Goal: Task Accomplishment & Management: Use online tool/utility

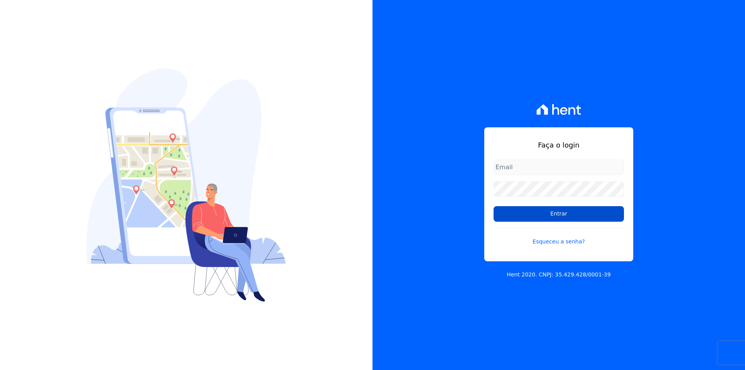
type input "[EMAIL_ADDRESS][DOMAIN_NAME]"
click at [555, 213] on input "Entrar" at bounding box center [558, 214] width 130 height 16
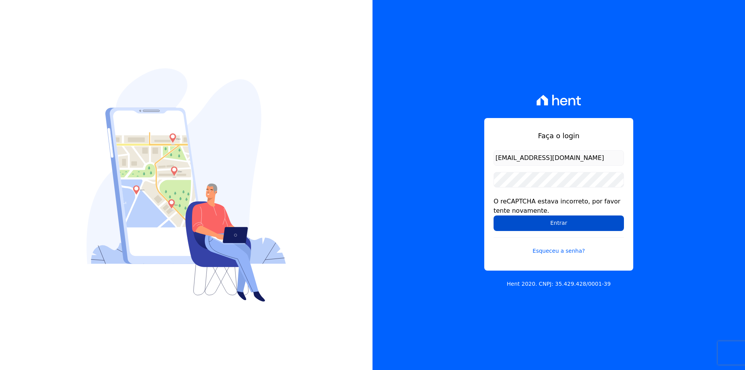
click at [548, 228] on input "Entrar" at bounding box center [558, 223] width 130 height 16
click at [546, 226] on input "Entrar" at bounding box center [558, 223] width 130 height 16
click at [566, 223] on input "Entrar" at bounding box center [558, 223] width 130 height 16
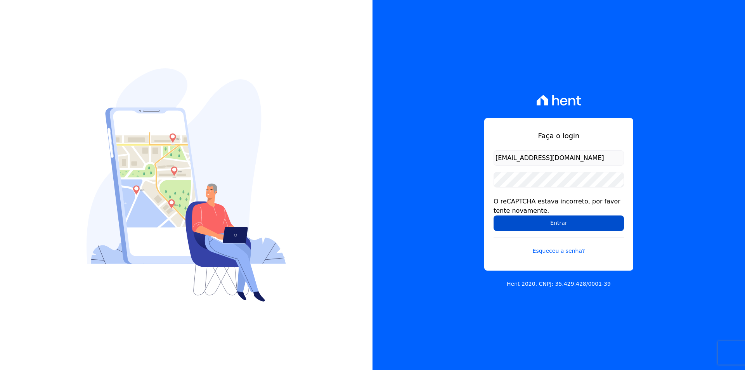
click at [511, 228] on input "Entrar" at bounding box center [558, 223] width 130 height 16
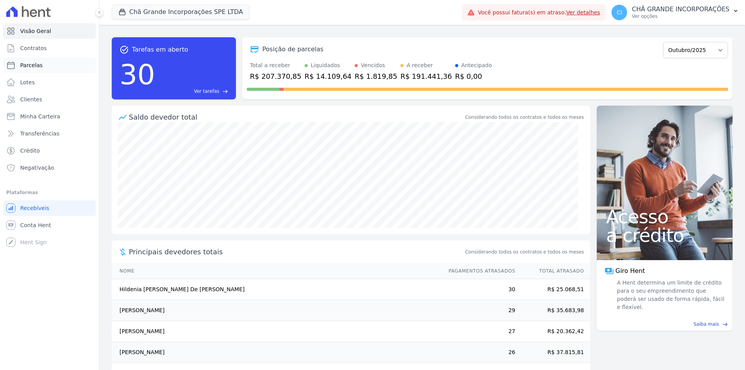
click at [36, 66] on span "Parcelas" at bounding box center [31, 65] width 22 height 8
select select
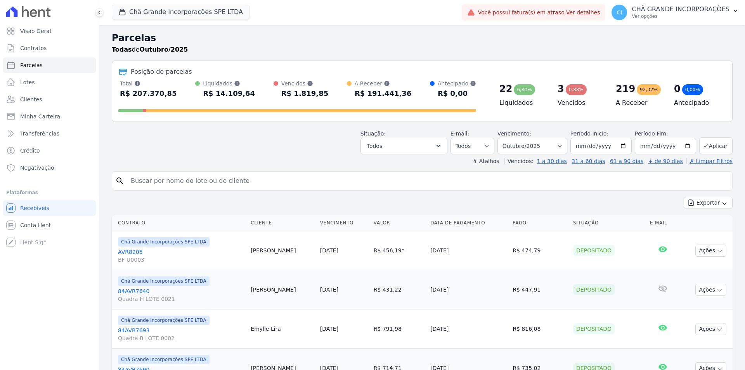
click at [244, 179] on input "search" at bounding box center [427, 181] width 603 height 16
click at [218, 181] on input "search" at bounding box center [427, 181] width 603 height 16
type input "mirtys dagma"
select select
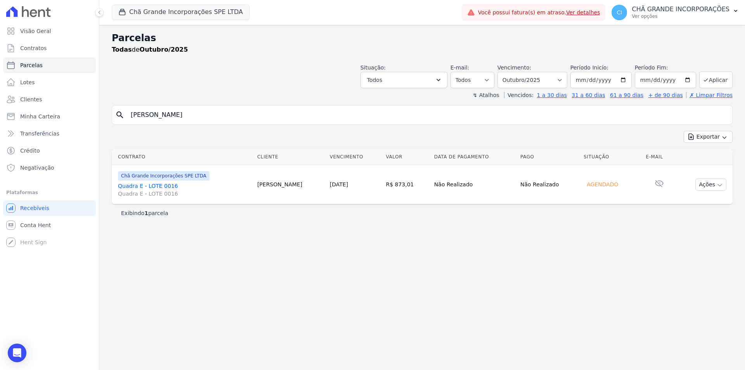
click at [183, 120] on input "mirtys dagma" at bounding box center [427, 115] width 603 height 16
click at [161, 11] on button "Chã Grande Incorporações SPE LTDA" at bounding box center [181, 12] width 138 height 15
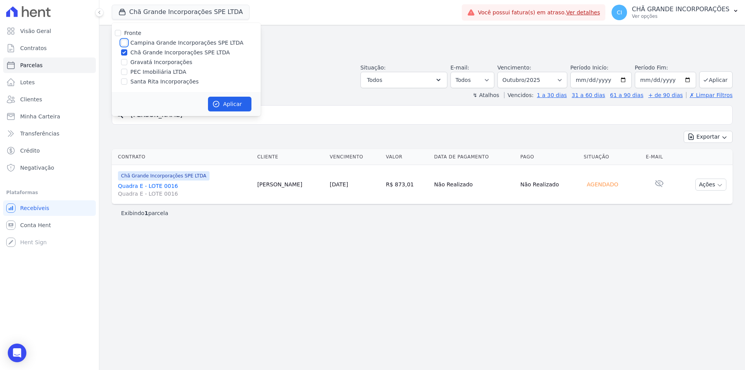
click at [124, 43] on input "Campina Grande Incorporações SPE LTDA" at bounding box center [124, 43] width 6 height 6
checkbox input "true"
click at [125, 50] on input "Chã Grande Incorporações SPE LTDA" at bounding box center [124, 52] width 6 height 6
checkbox input "false"
click at [231, 105] on button "Aplicar" at bounding box center [229, 104] width 43 height 15
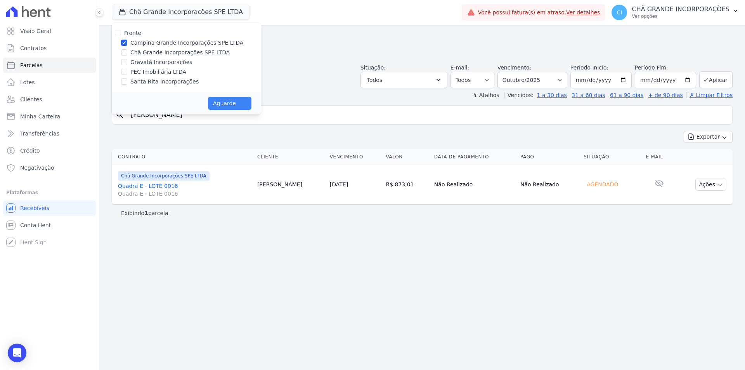
select select
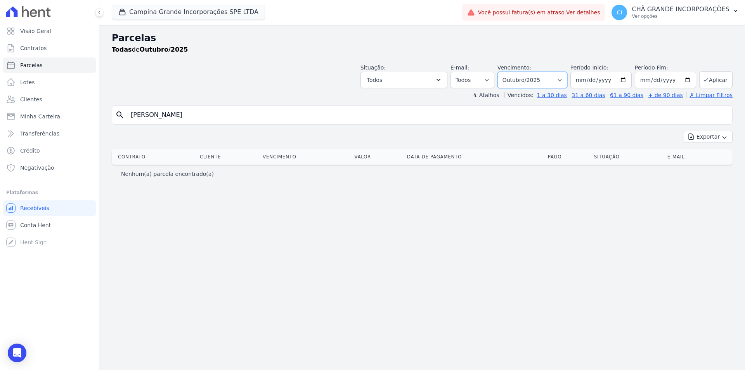
click at [521, 78] on select "Filtrar por período ──────── Todos os meses Janeiro/2023 Fevereiro/2023 Março/2…" at bounding box center [532, 80] width 70 height 16
select select "09/2025"
click at [508, 72] on select "Filtrar por período ──────── Todos os meses Janeiro/2023 Fevereiro/2023 Março/2…" at bounding box center [532, 80] width 70 height 16
select select
click at [195, 113] on input "mirtys dagma" at bounding box center [427, 115] width 603 height 16
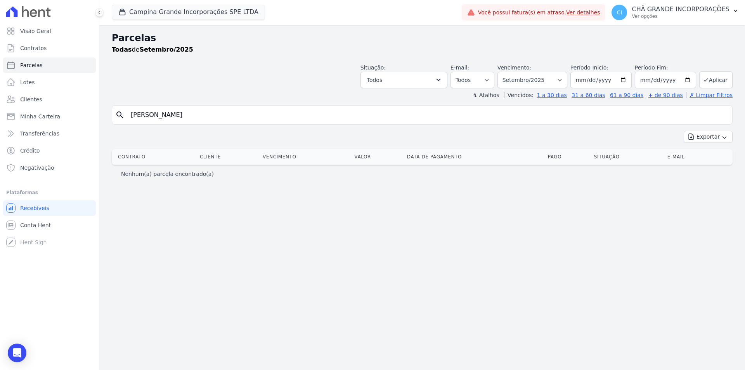
click at [195, 113] on input "mirtys dagma" at bounding box center [427, 115] width 603 height 16
paste input "Maria Jose Vieira Alves"
type input "Maria Jose Vieira Alves"
select select
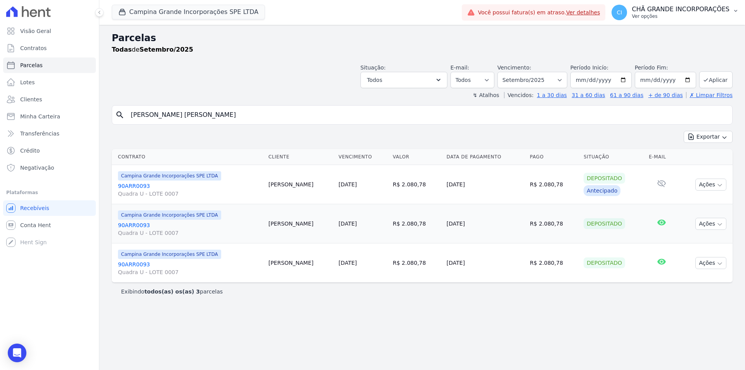
click at [701, 3] on button "CI CHÃ GRANDE INCORPORAÇÕES Ver opções" at bounding box center [675, 13] width 140 height 22
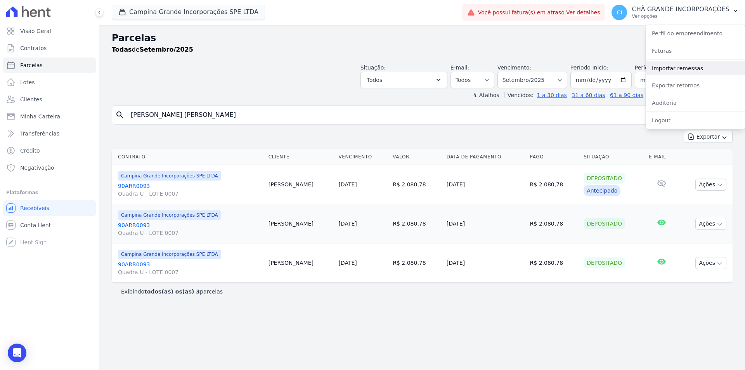
click at [676, 67] on link "Importar remessas" at bounding box center [694, 68] width 99 height 14
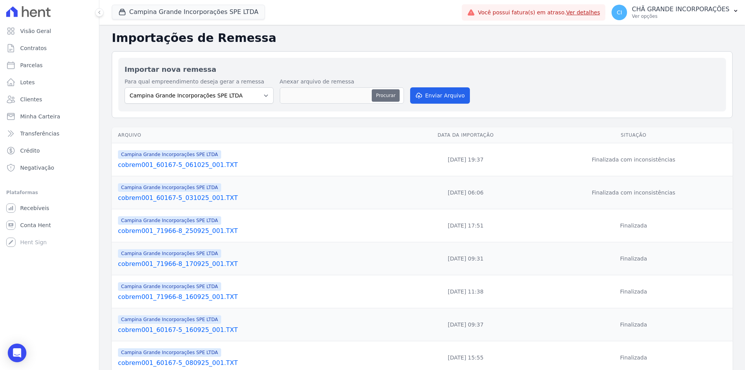
click at [390, 95] on button "Procurar" at bounding box center [385, 95] width 28 height 12
type input "cobrem001_60167-5_071025_001.TXT"
click at [436, 92] on button "Enviar Arquivo" at bounding box center [440, 95] width 60 height 16
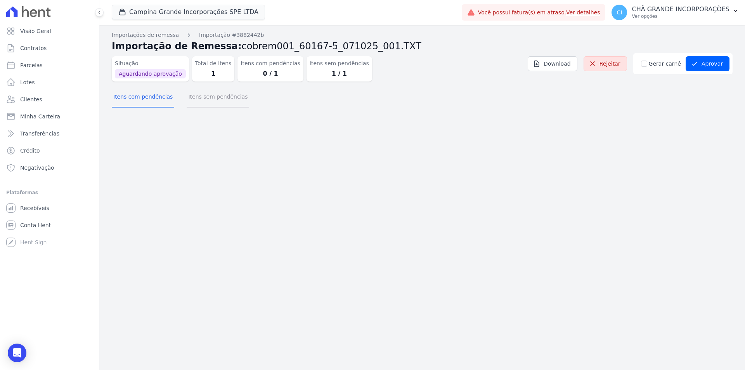
click at [214, 102] on button "Itens sem pendências" at bounding box center [218, 97] width 62 height 20
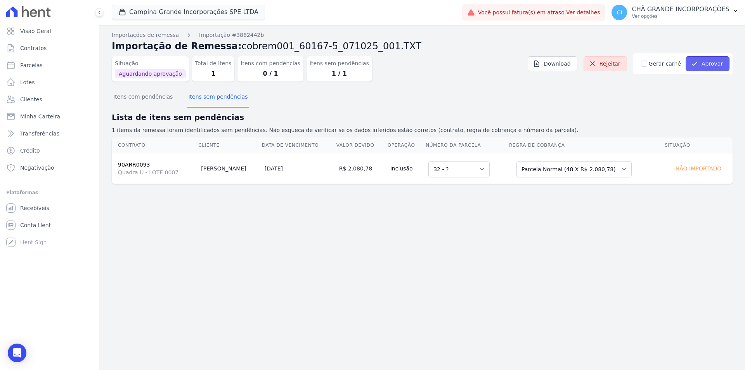
click at [710, 61] on button "Aprovar" at bounding box center [707, 63] width 44 height 15
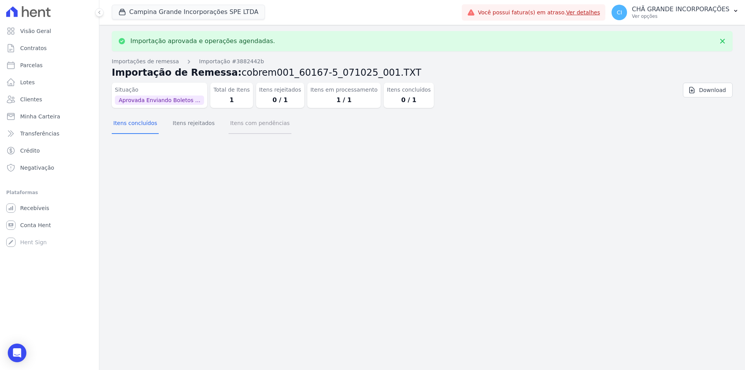
click at [236, 130] on button "Itens com pendências" at bounding box center [259, 124] width 62 height 20
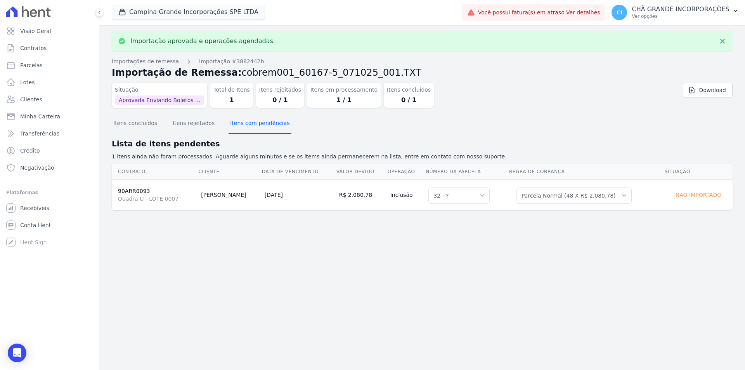
click at [249, 128] on button "Itens com pendências" at bounding box center [259, 124] width 62 height 20
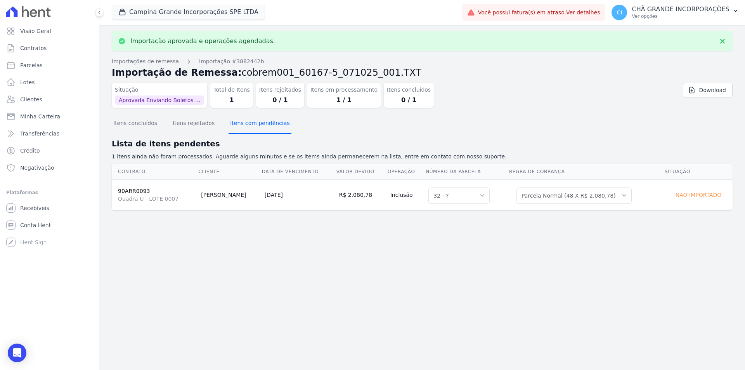
click at [249, 128] on button "Itens com pendências" at bounding box center [259, 124] width 62 height 20
click at [250, 128] on button "Itens com pendências" at bounding box center [259, 124] width 62 height 20
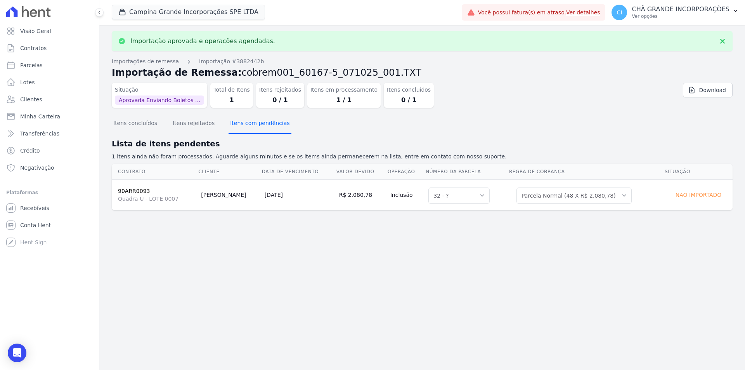
click at [250, 128] on button "Itens com pendências" at bounding box center [259, 124] width 62 height 20
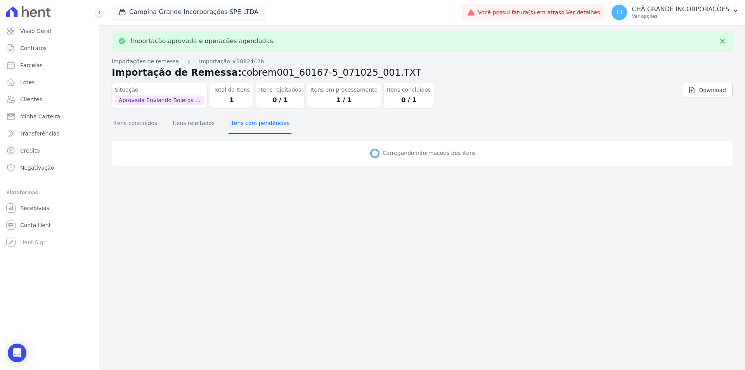
click at [250, 128] on button "Itens com pendências" at bounding box center [259, 124] width 62 height 20
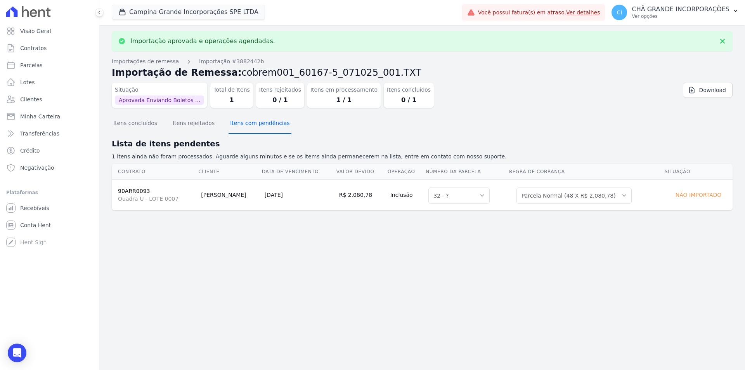
click at [250, 128] on button "Itens com pendências" at bounding box center [259, 124] width 62 height 20
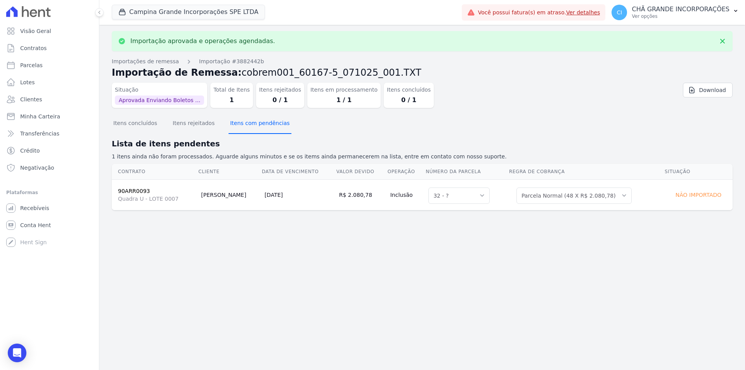
click at [250, 128] on button "Itens com pendências" at bounding box center [259, 124] width 62 height 20
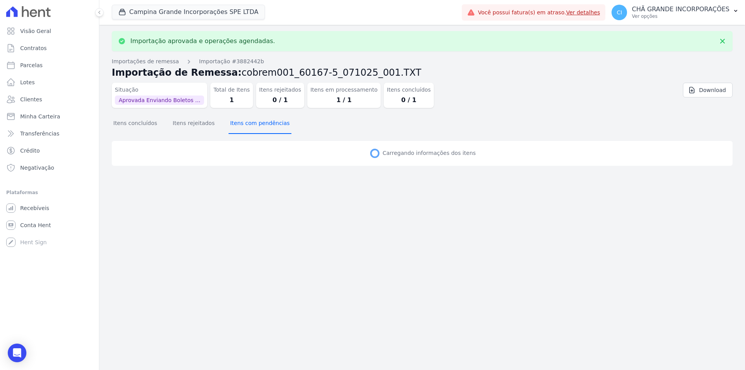
click at [250, 128] on button "Itens com pendências" at bounding box center [259, 124] width 62 height 20
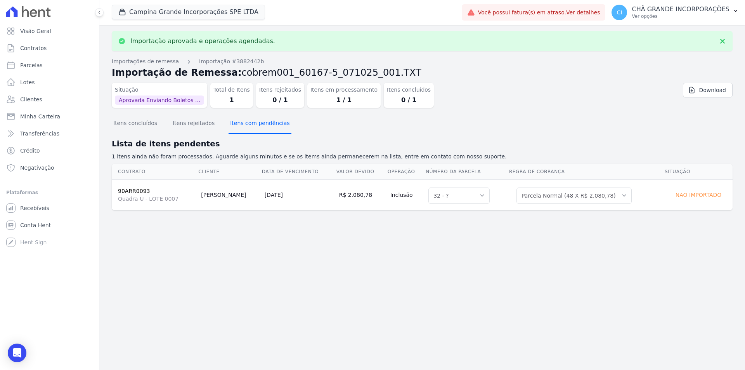
click at [250, 128] on button "Itens com pendências" at bounding box center [259, 124] width 62 height 20
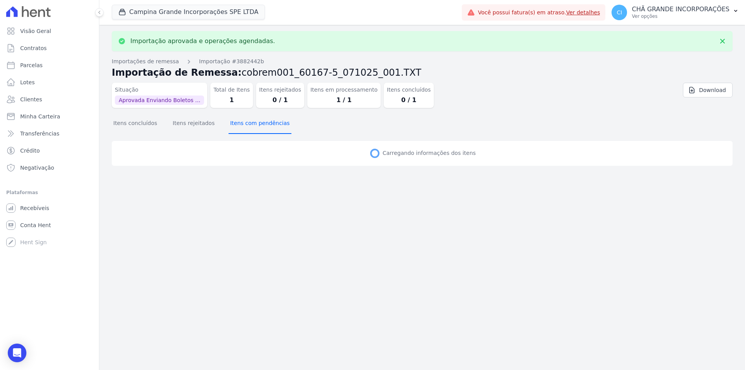
click at [250, 128] on button "Itens com pendências" at bounding box center [259, 124] width 62 height 20
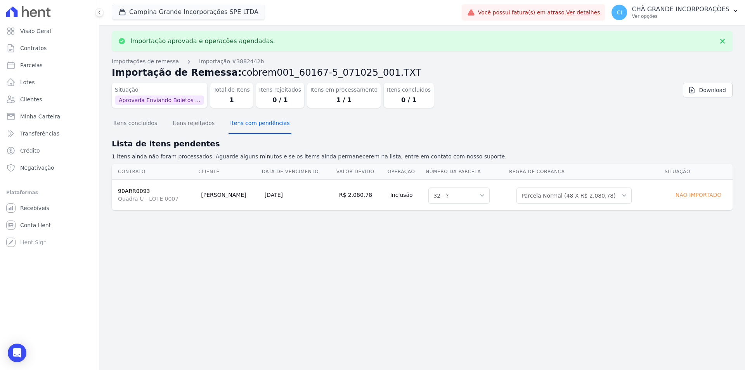
click at [253, 125] on button "Itens com pendências" at bounding box center [259, 124] width 62 height 20
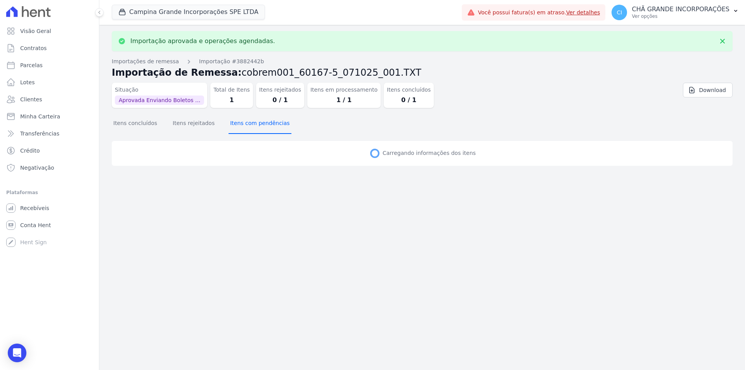
click at [253, 125] on button "Itens com pendências" at bounding box center [259, 124] width 62 height 20
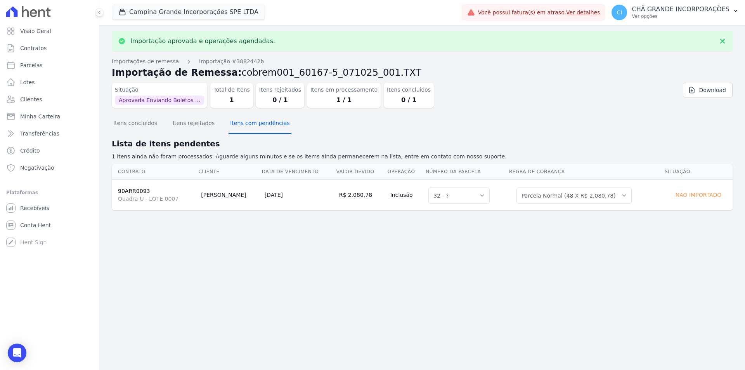
click at [253, 125] on button "Itens com pendências" at bounding box center [259, 124] width 62 height 20
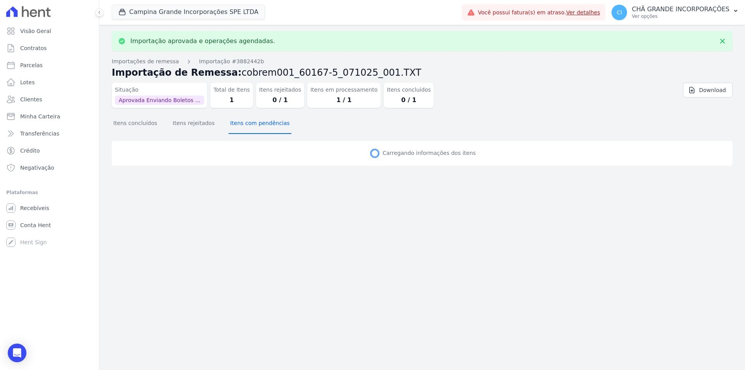
click at [253, 125] on button "Itens com pendências" at bounding box center [259, 124] width 62 height 20
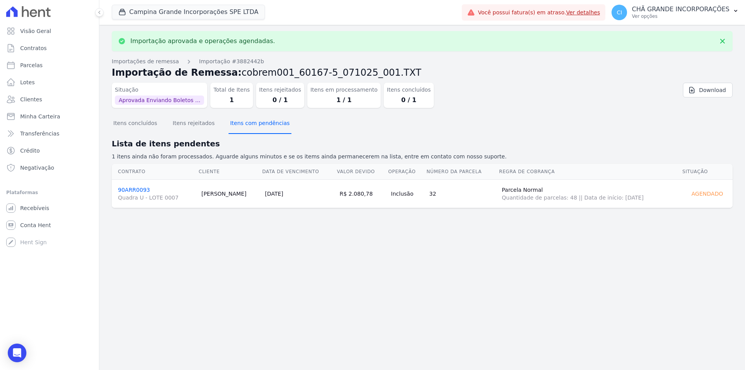
click at [253, 125] on button "Itens com pendências" at bounding box center [259, 124] width 62 height 20
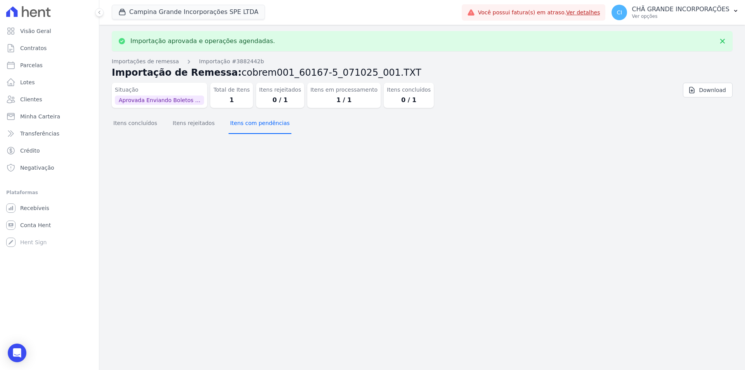
click at [253, 125] on button "Itens com pendências" at bounding box center [259, 124] width 62 height 20
click at [128, 113] on div "Situação Aprovada Enviando Boletos ... Total de Itens 1 Itens rejeitados 0 / 1 …" at bounding box center [422, 96] width 620 height 35
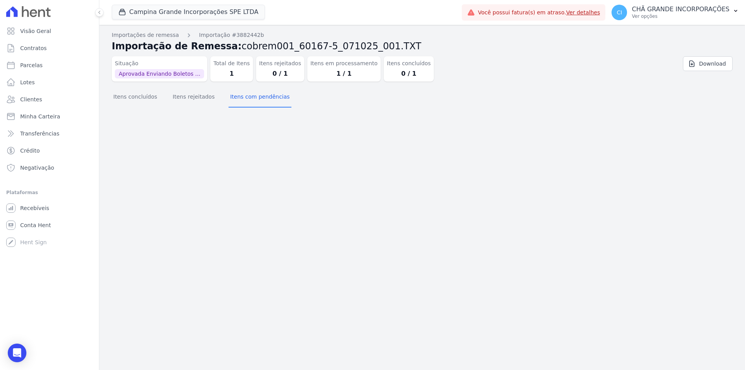
click at [133, 123] on div "Importação aprovada e operações agendadas. Importações de remessa Importação #3…" at bounding box center [421, 197] width 645 height 345
click at [141, 101] on button "Itens concluídos" at bounding box center [135, 97] width 47 height 20
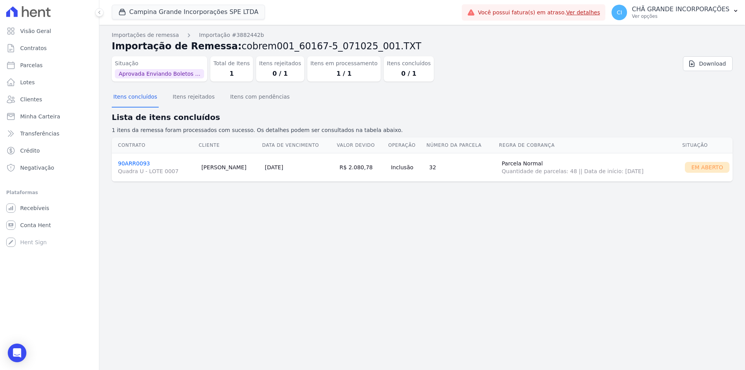
click at [131, 161] on link "90ARR0093 Quadra U - LOTE 0007" at bounding box center [156, 167] width 77 height 15
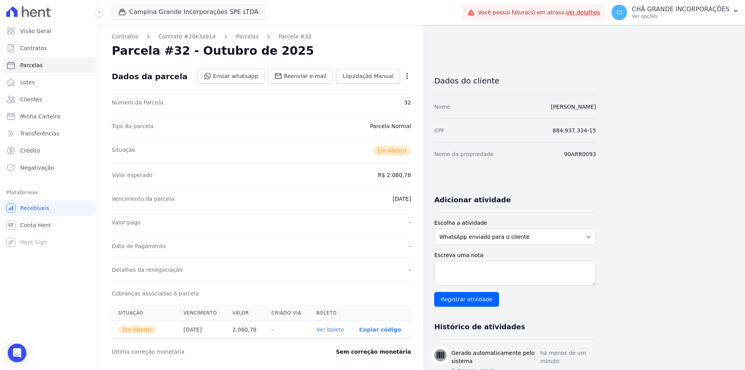
click at [330, 327] on link "Ver boleto" at bounding box center [330, 329] width 28 height 6
